Goal: Find specific page/section: Find specific page/section

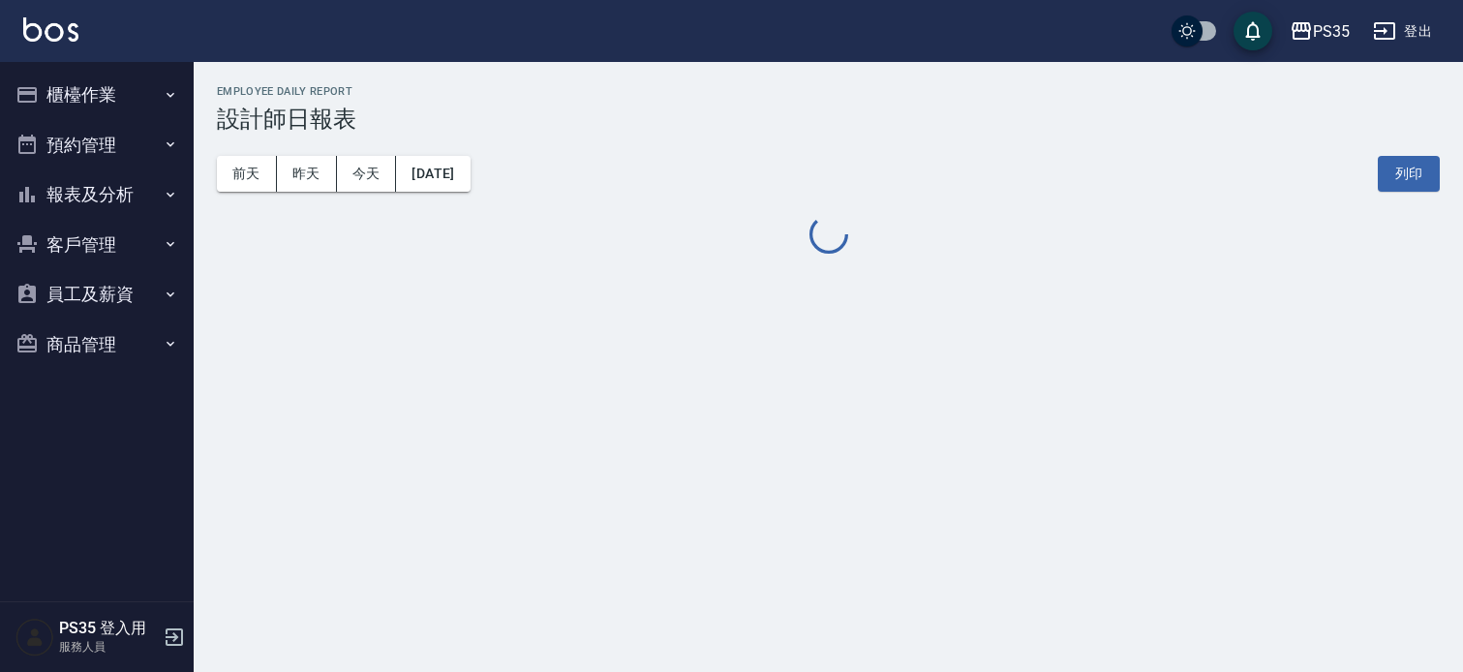
click at [129, 244] on button "客戶管理" at bounding box center [97, 245] width 178 height 50
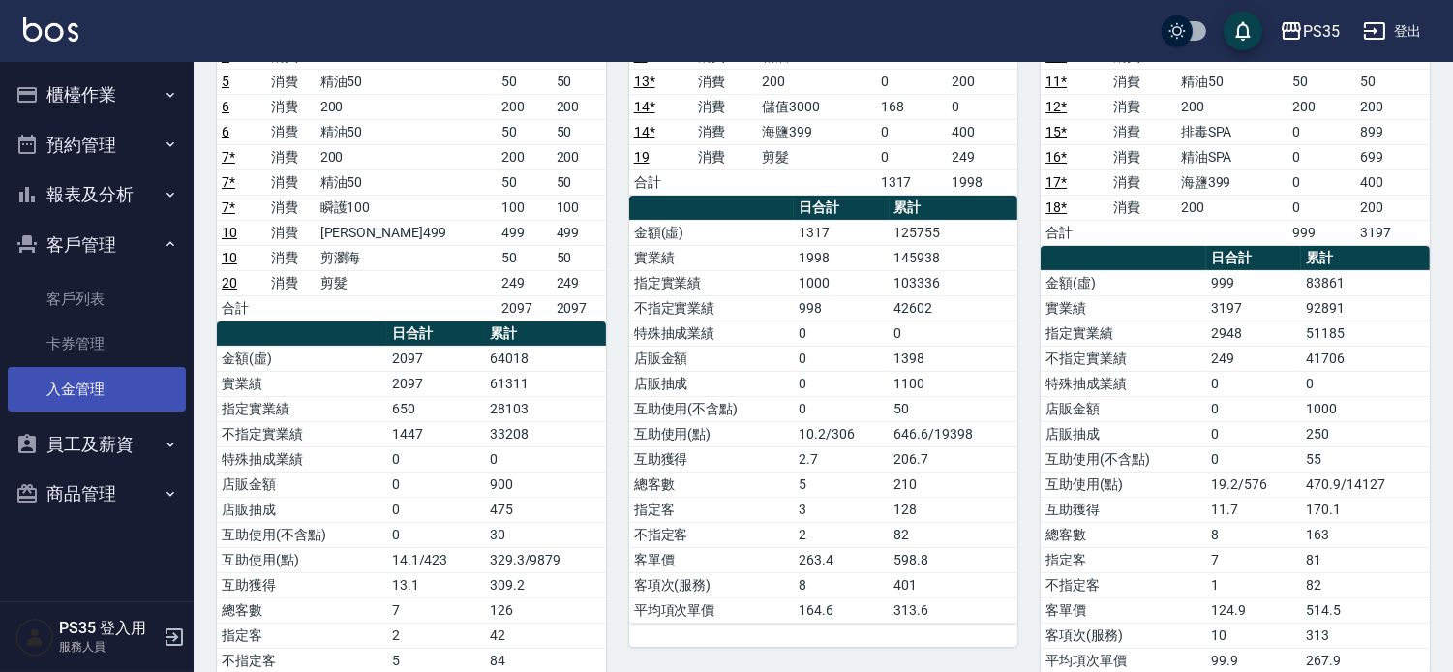
scroll to position [322, 0]
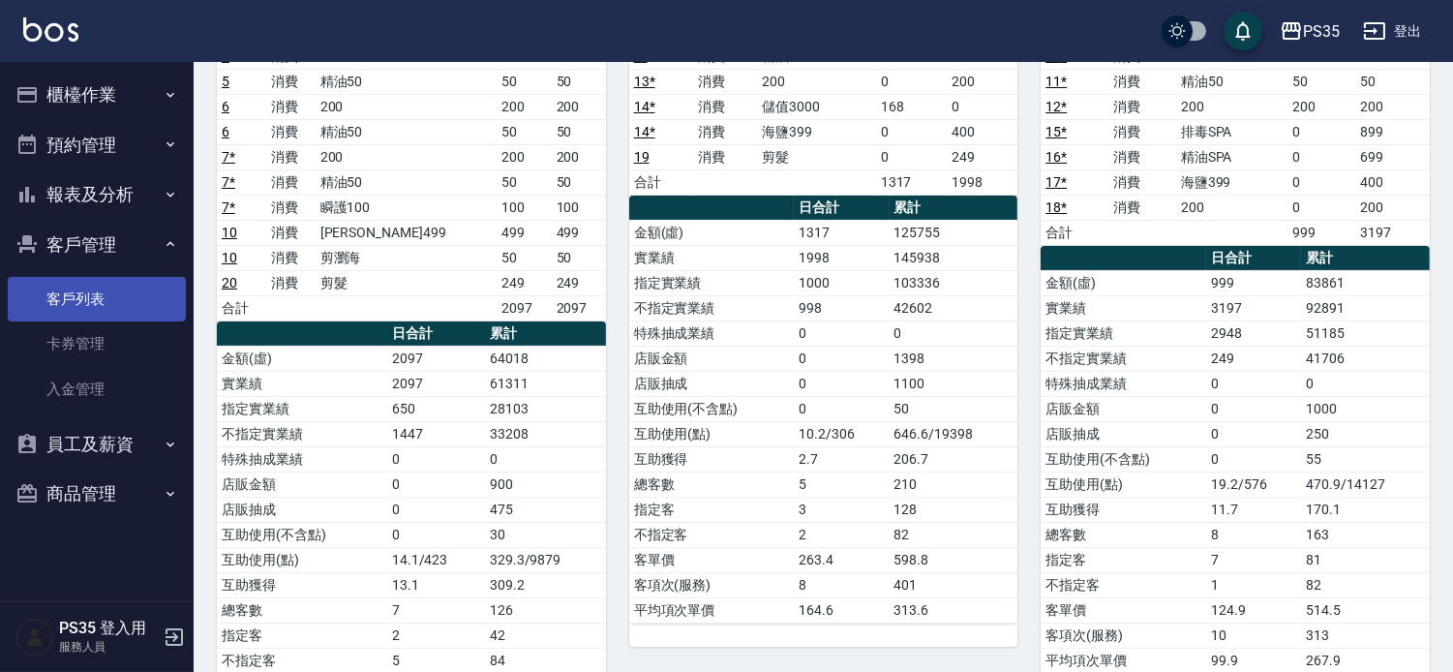
click at [101, 290] on link "客戶列表" at bounding box center [97, 299] width 178 height 45
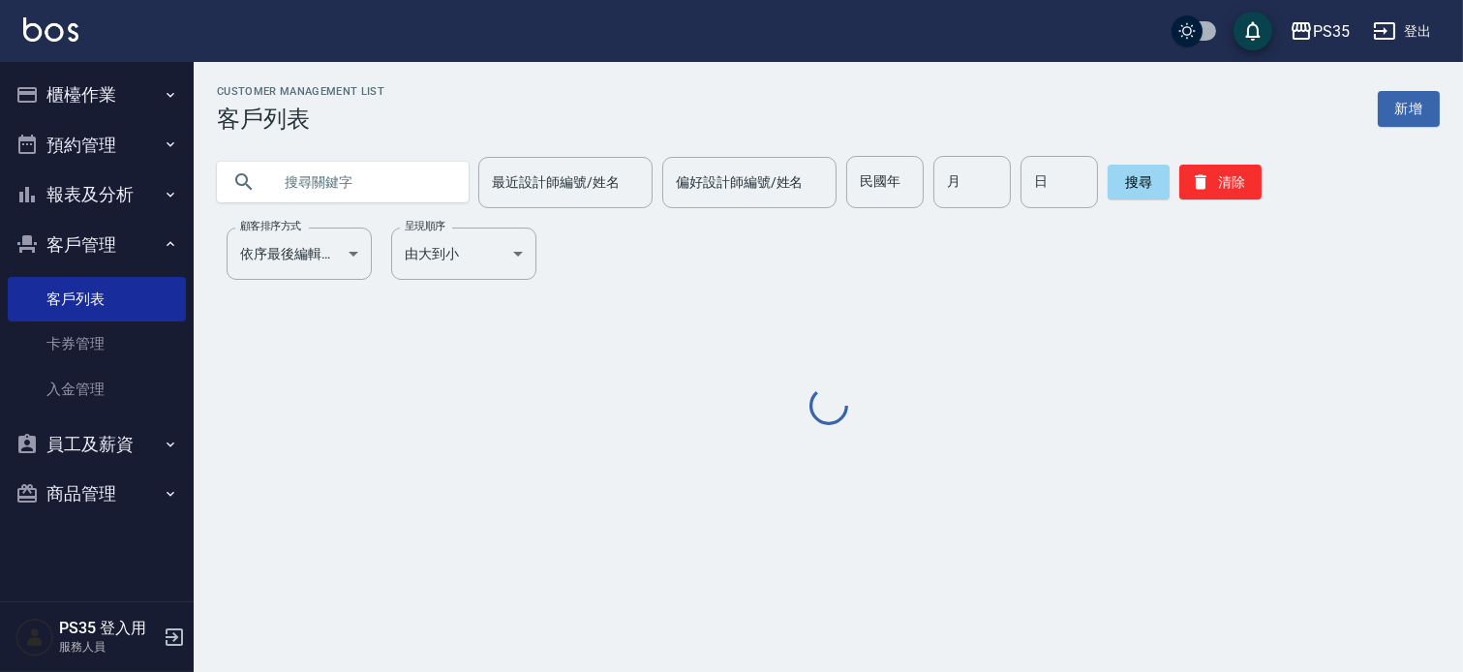
click at [388, 198] on input "text" at bounding box center [362, 182] width 182 height 52
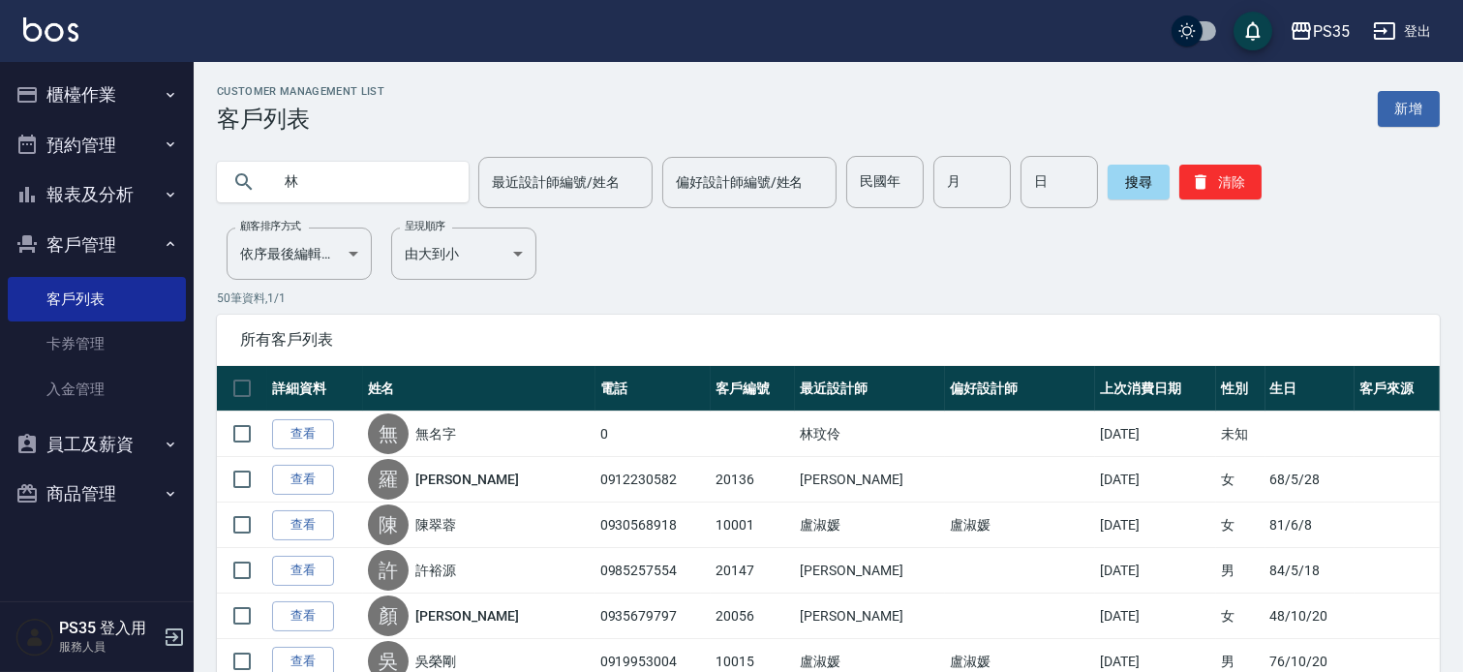
type input "林"
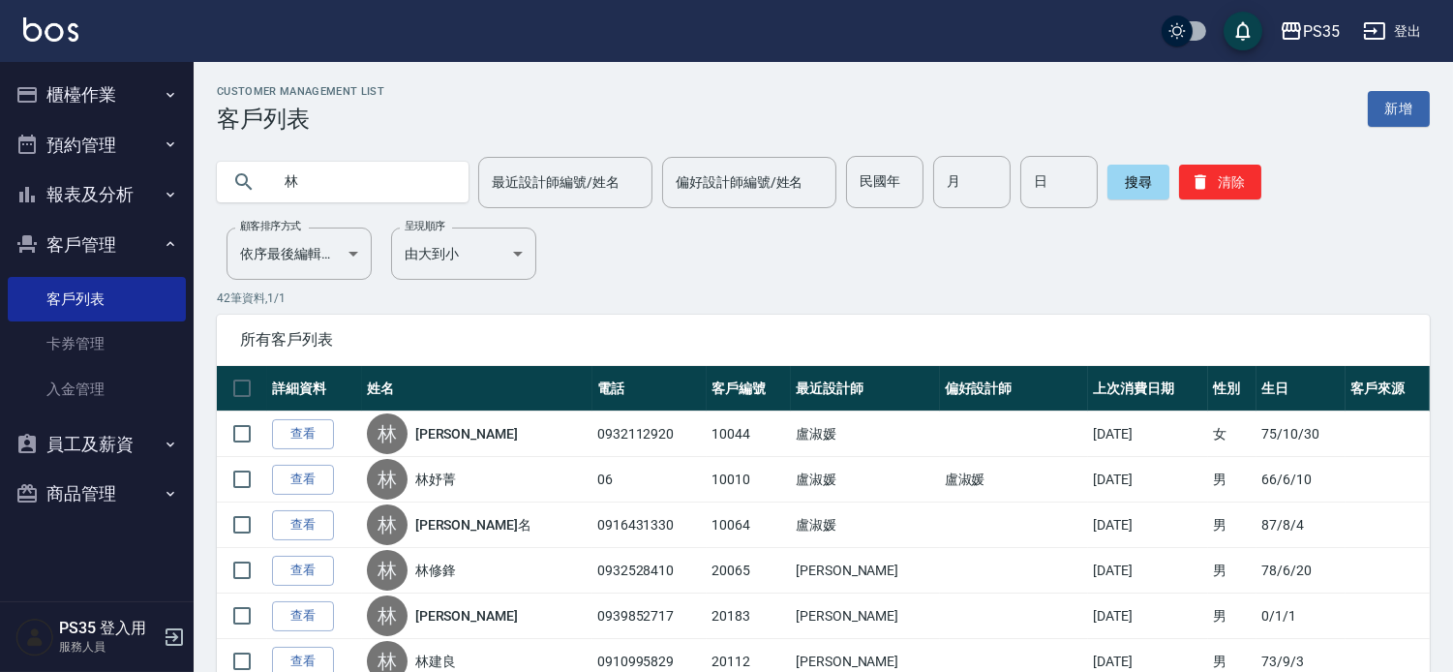
click at [83, 209] on button "報表及分析" at bounding box center [97, 194] width 178 height 50
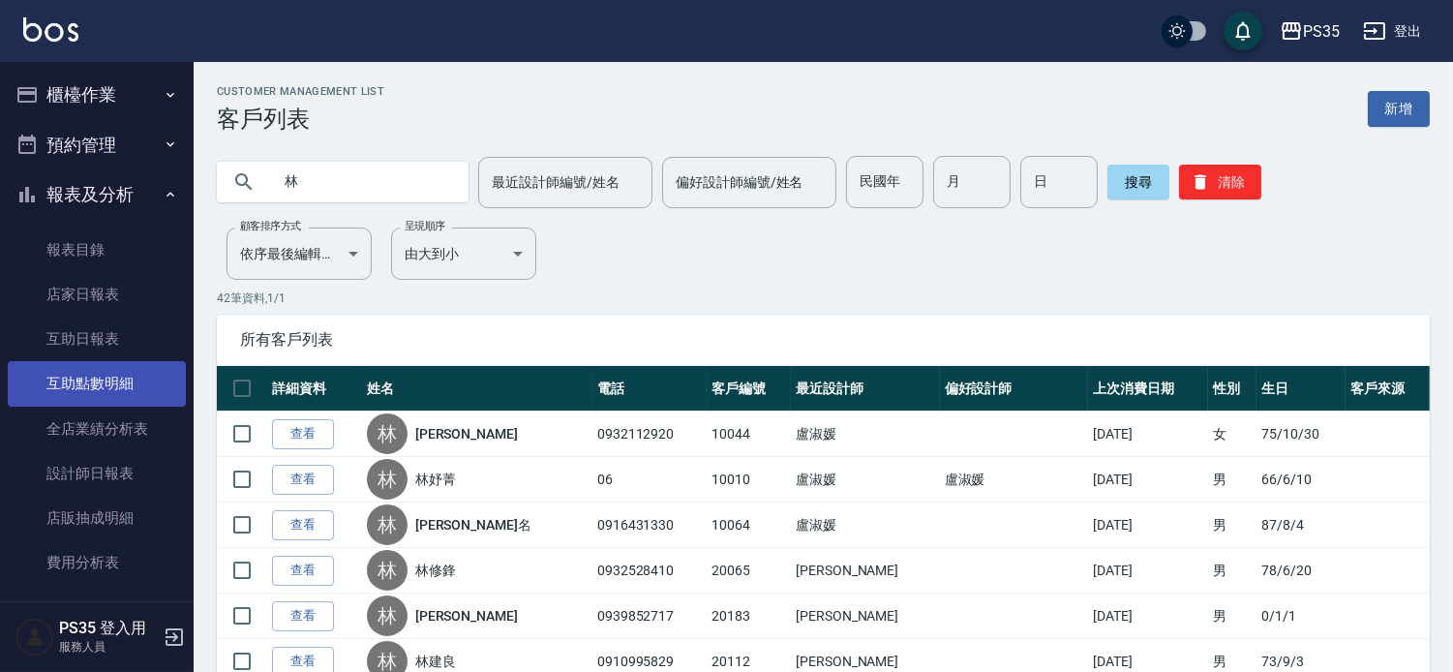
click at [105, 373] on link "互助點數明細" at bounding box center [97, 383] width 178 height 45
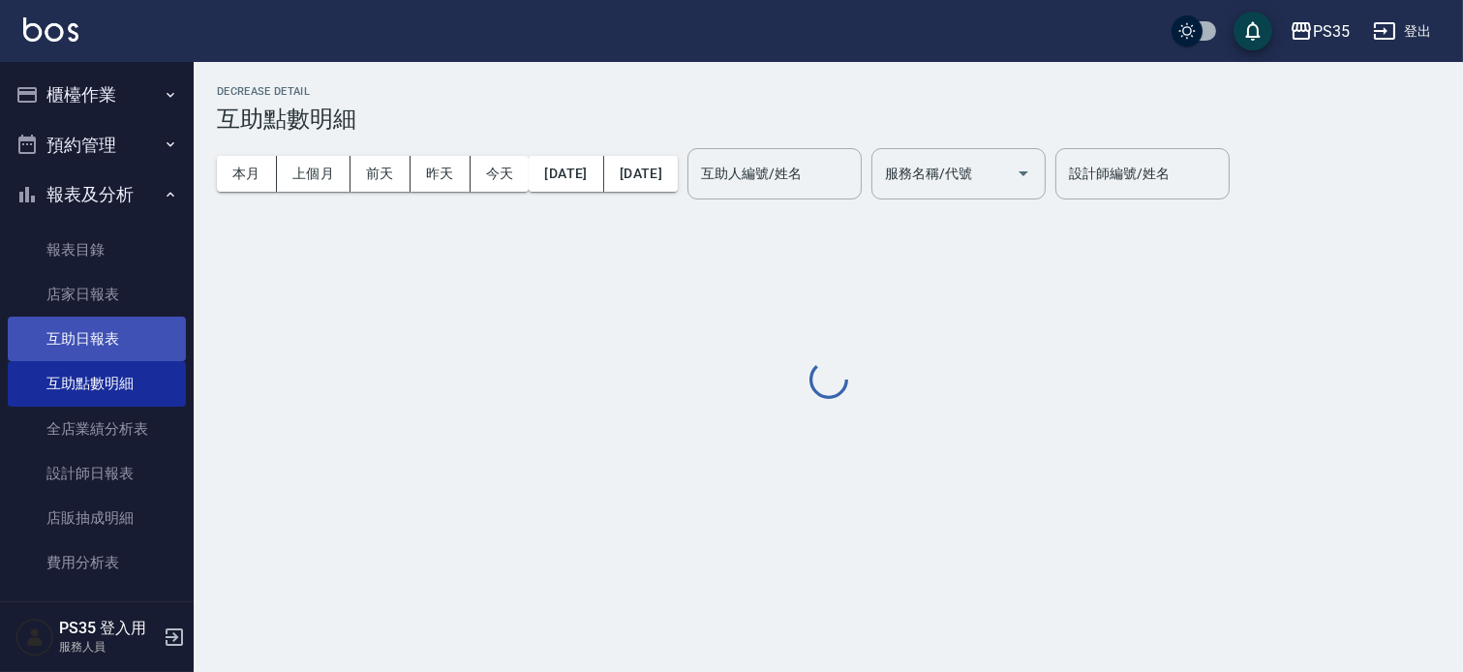
click at [131, 340] on link "互助日報表" at bounding box center [97, 339] width 178 height 45
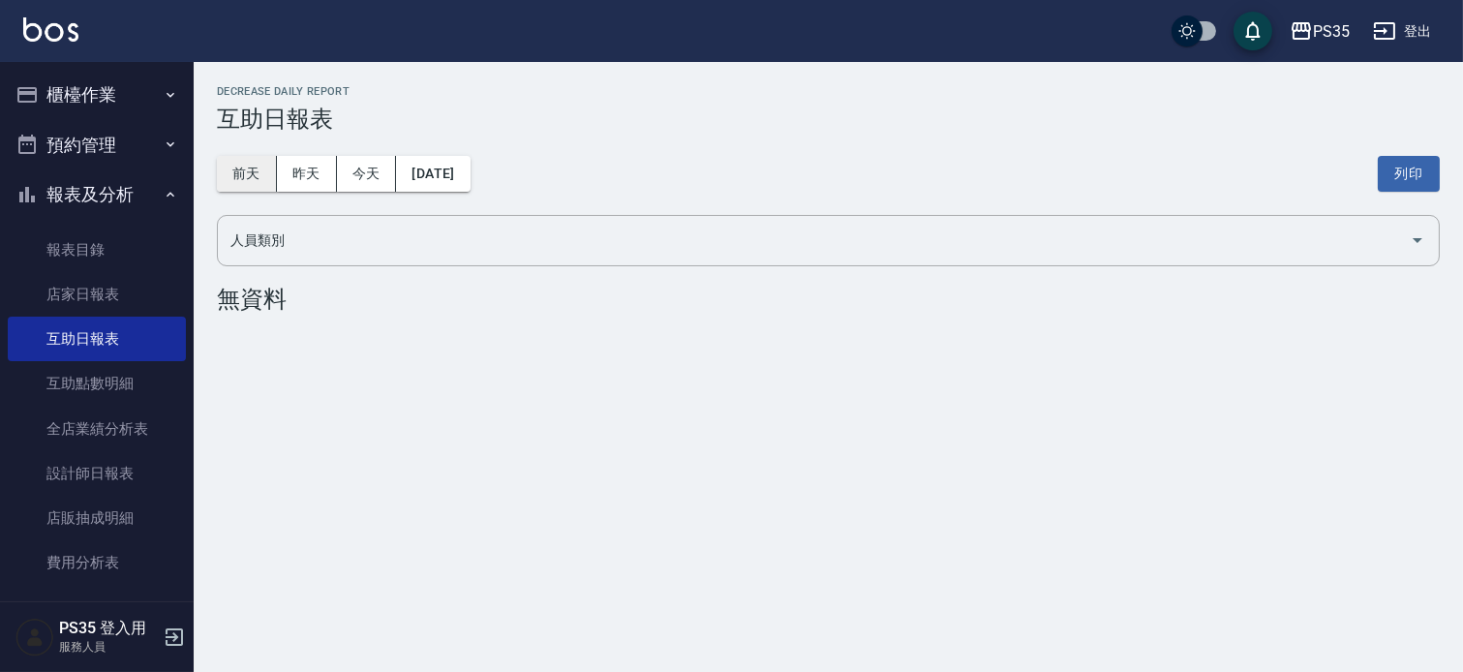
click at [252, 178] on button "前天" at bounding box center [247, 174] width 60 height 36
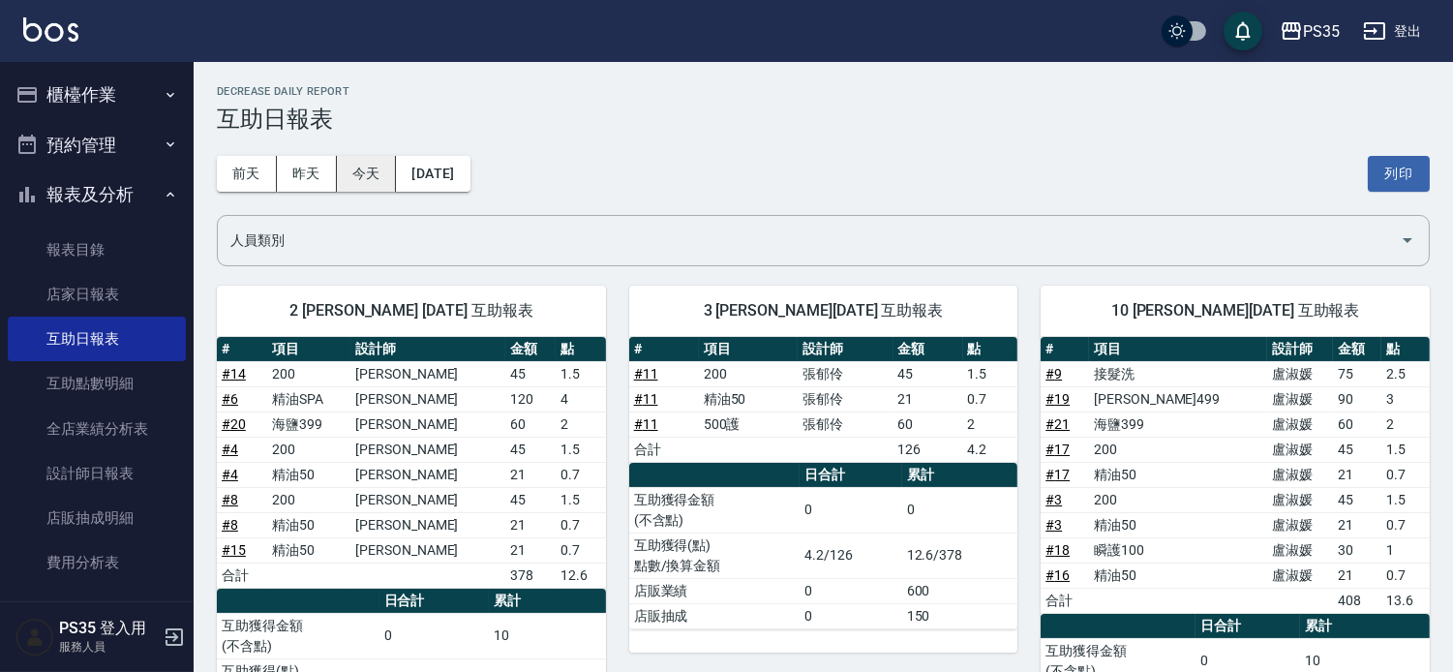
click at [470, 181] on button "[DATE]" at bounding box center [433, 174] width 74 height 36
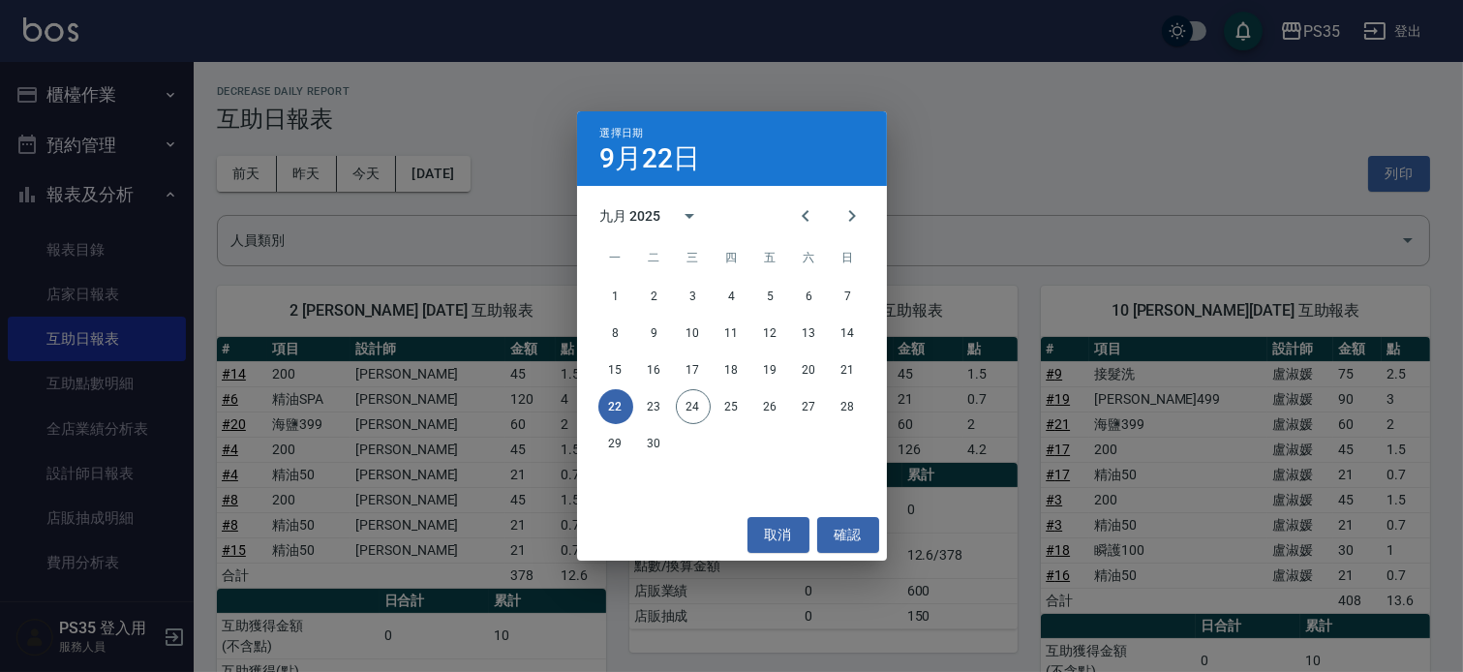
click at [980, 100] on div "選擇日期 [DATE] 九月 2025 一 二 三 四 五 六 日 1 2 3 4 5 6 7 8 9 10 11 12 13 14 15 16 17 18 …" at bounding box center [731, 336] width 1463 height 672
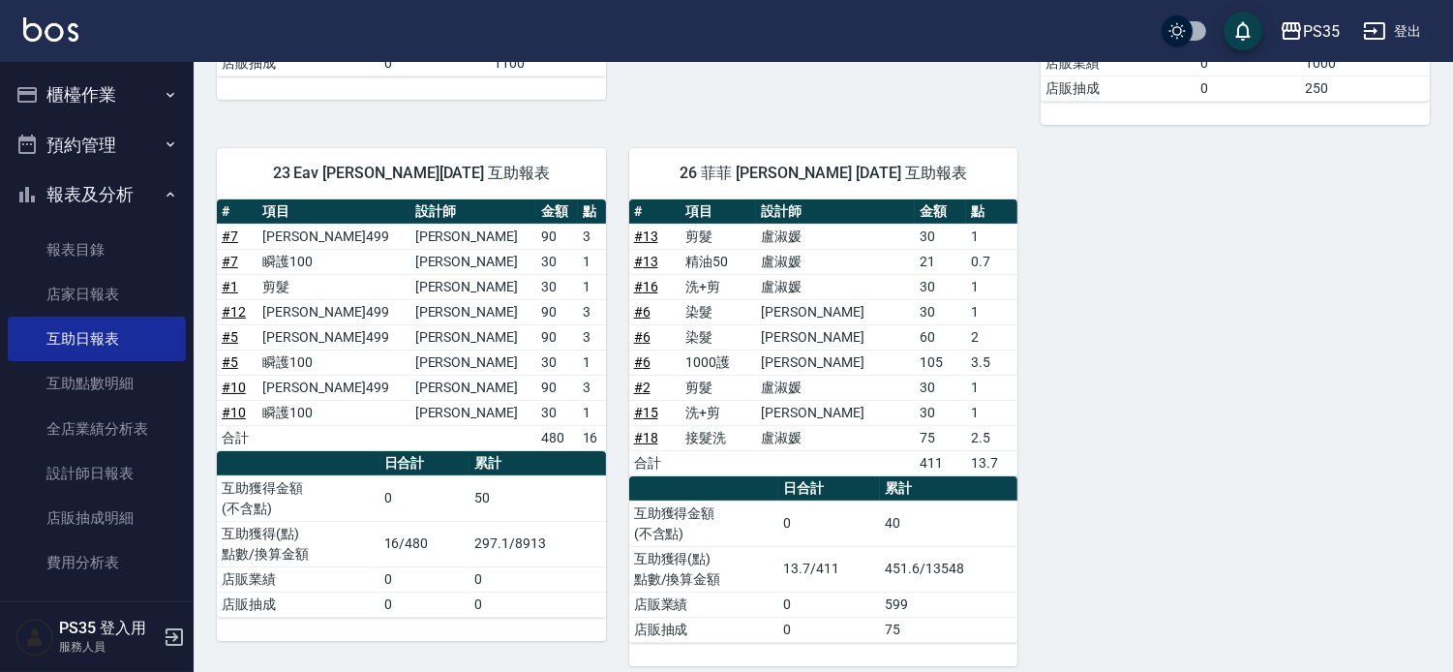
scroll to position [698, 0]
